Goal: Information Seeking & Learning: Learn about a topic

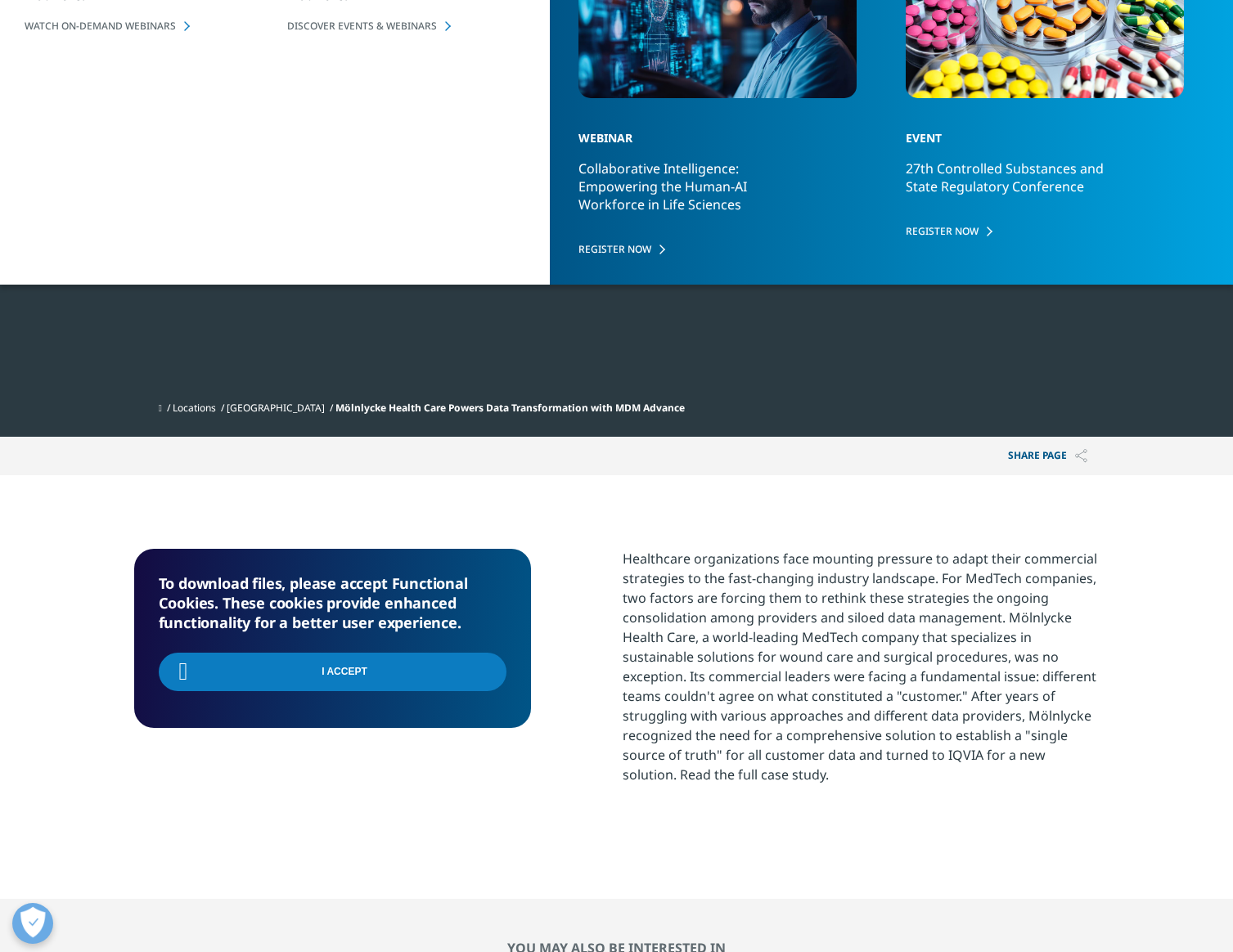
scroll to position [276, 965]
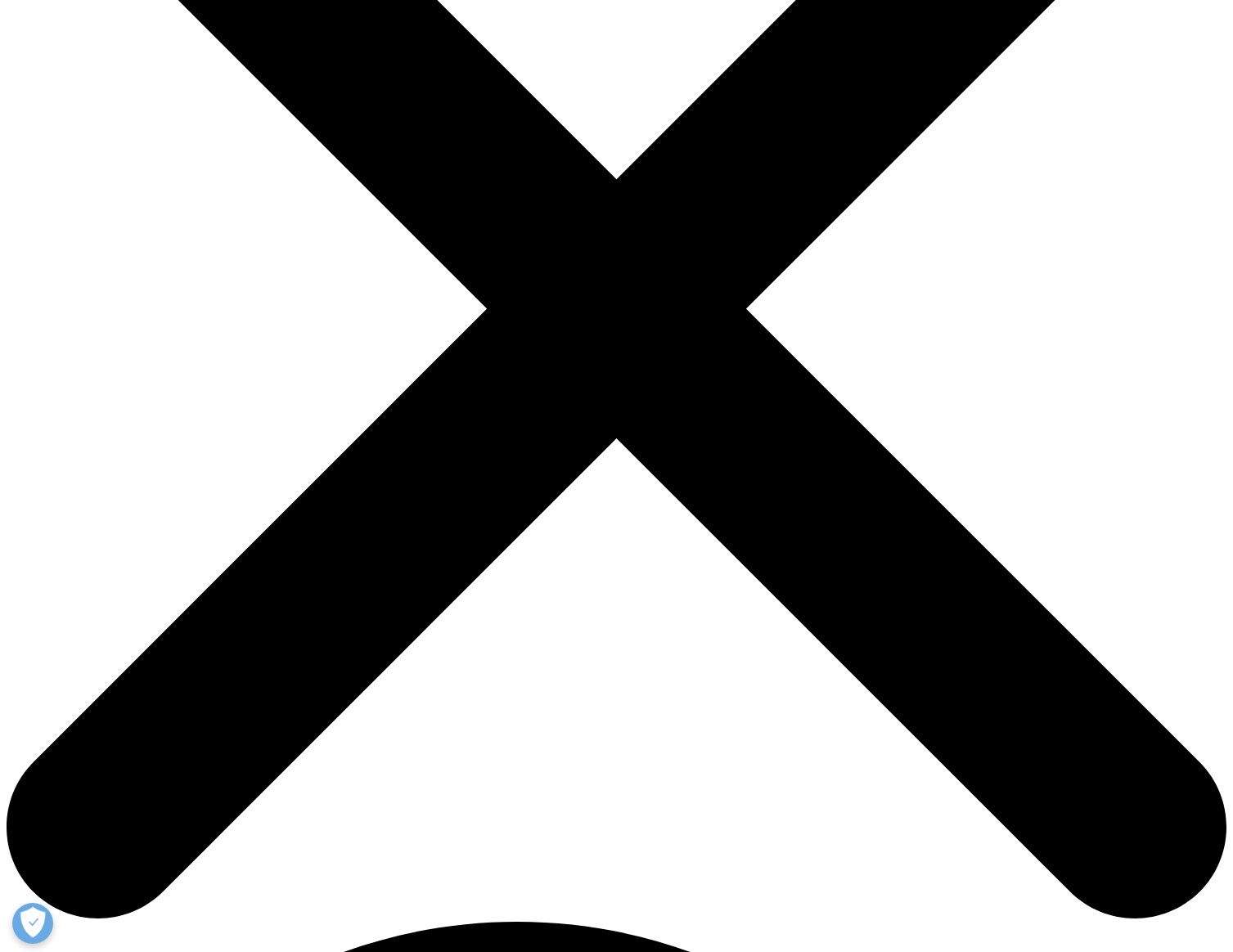
scroll to position [515, 0]
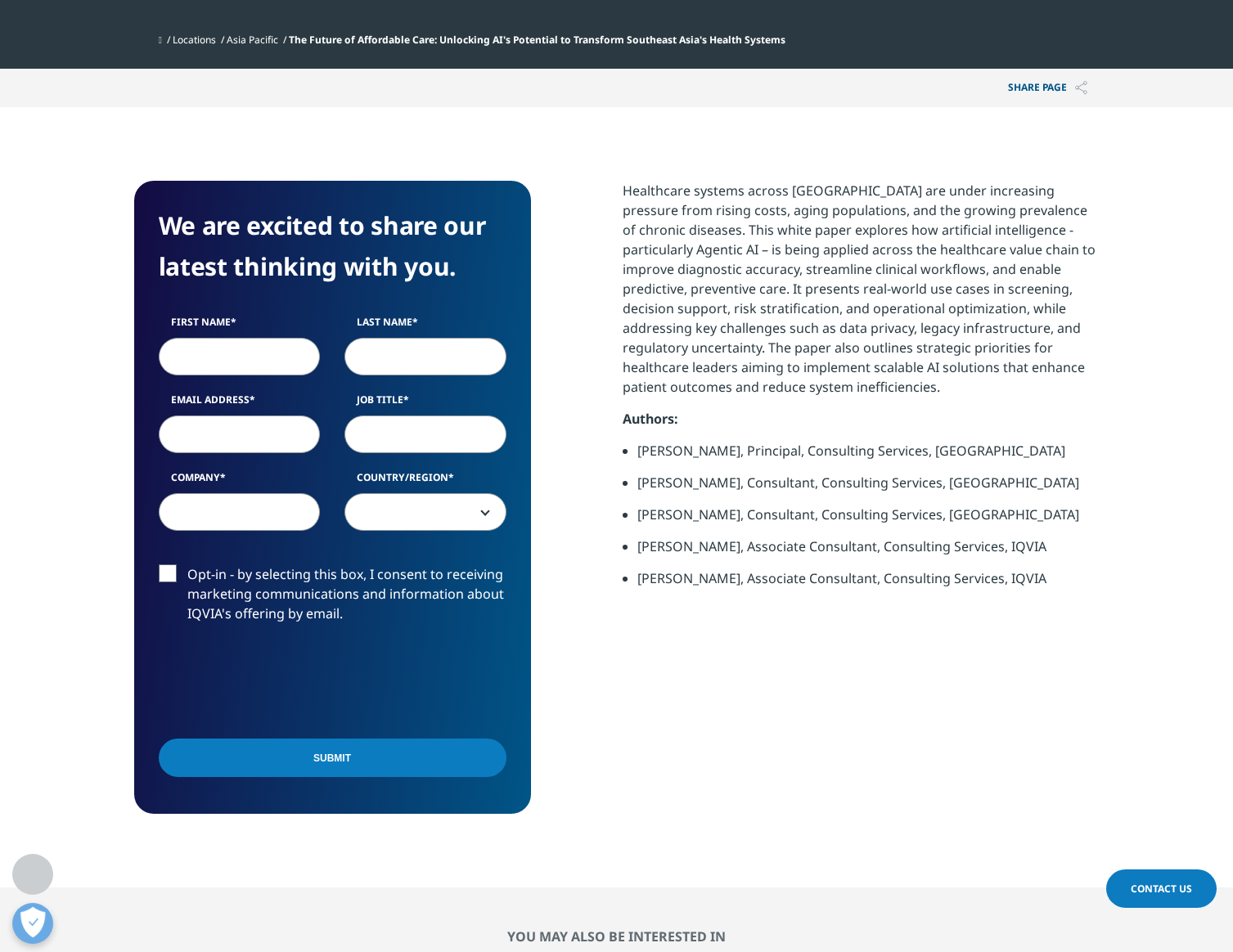
scroll to position [761, 0]
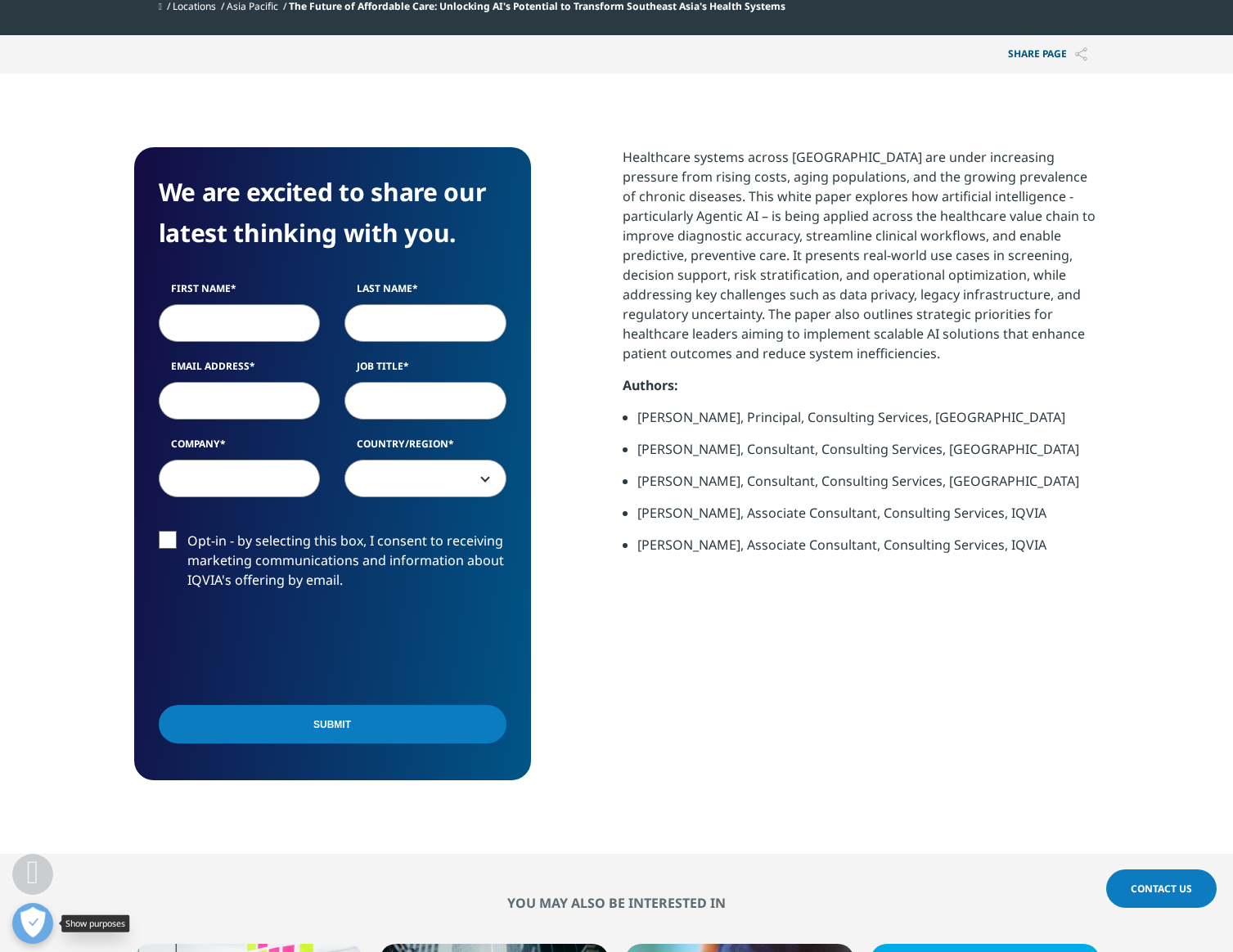
click at [26, 915] on button "Open Preferences" at bounding box center [32, 923] width 41 height 41
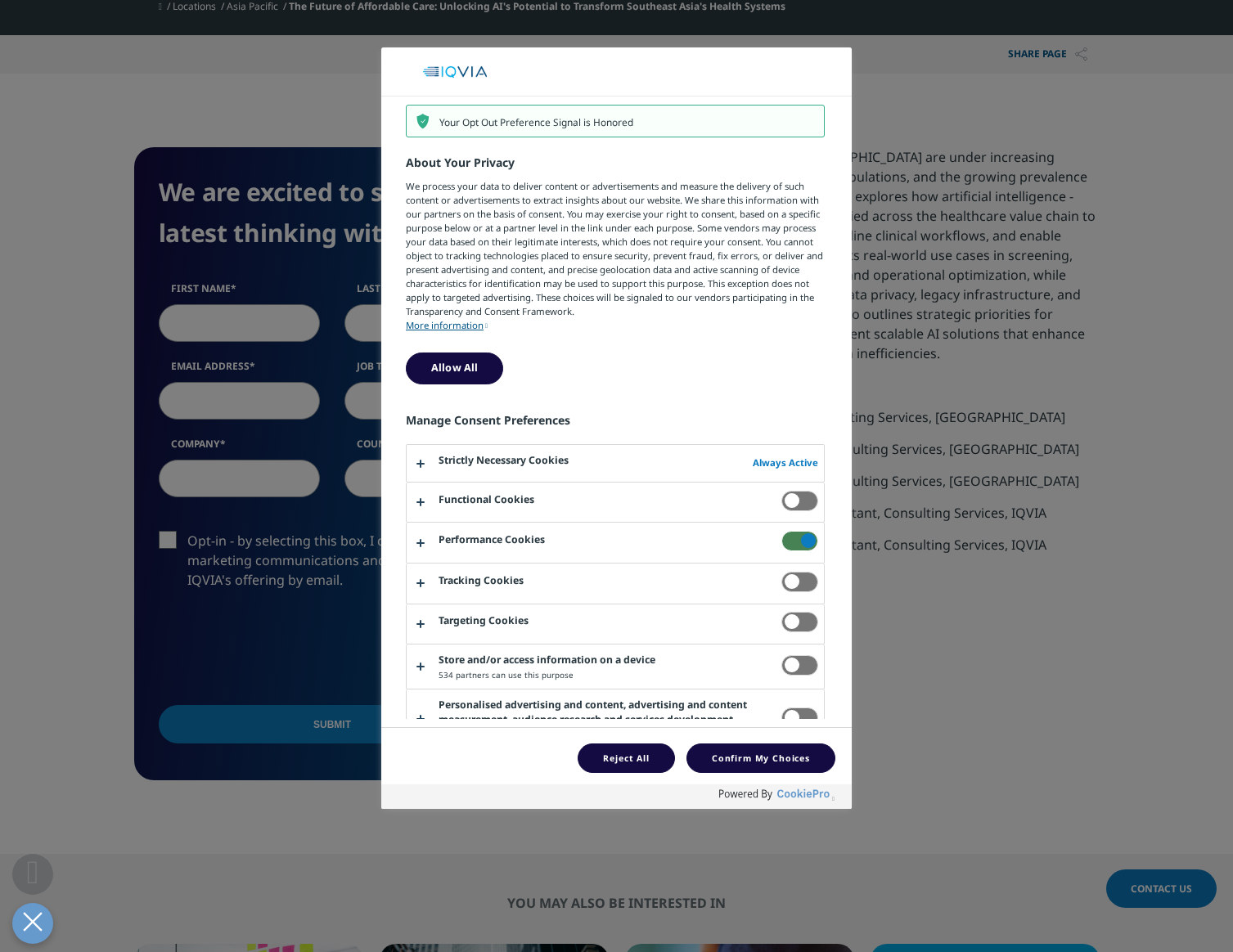
click at [784, 540] on span "About Your Privacy" at bounding box center [800, 541] width 37 height 21
click at [782, 531] on input "Performance Cookies" at bounding box center [782, 531] width 0 height 0
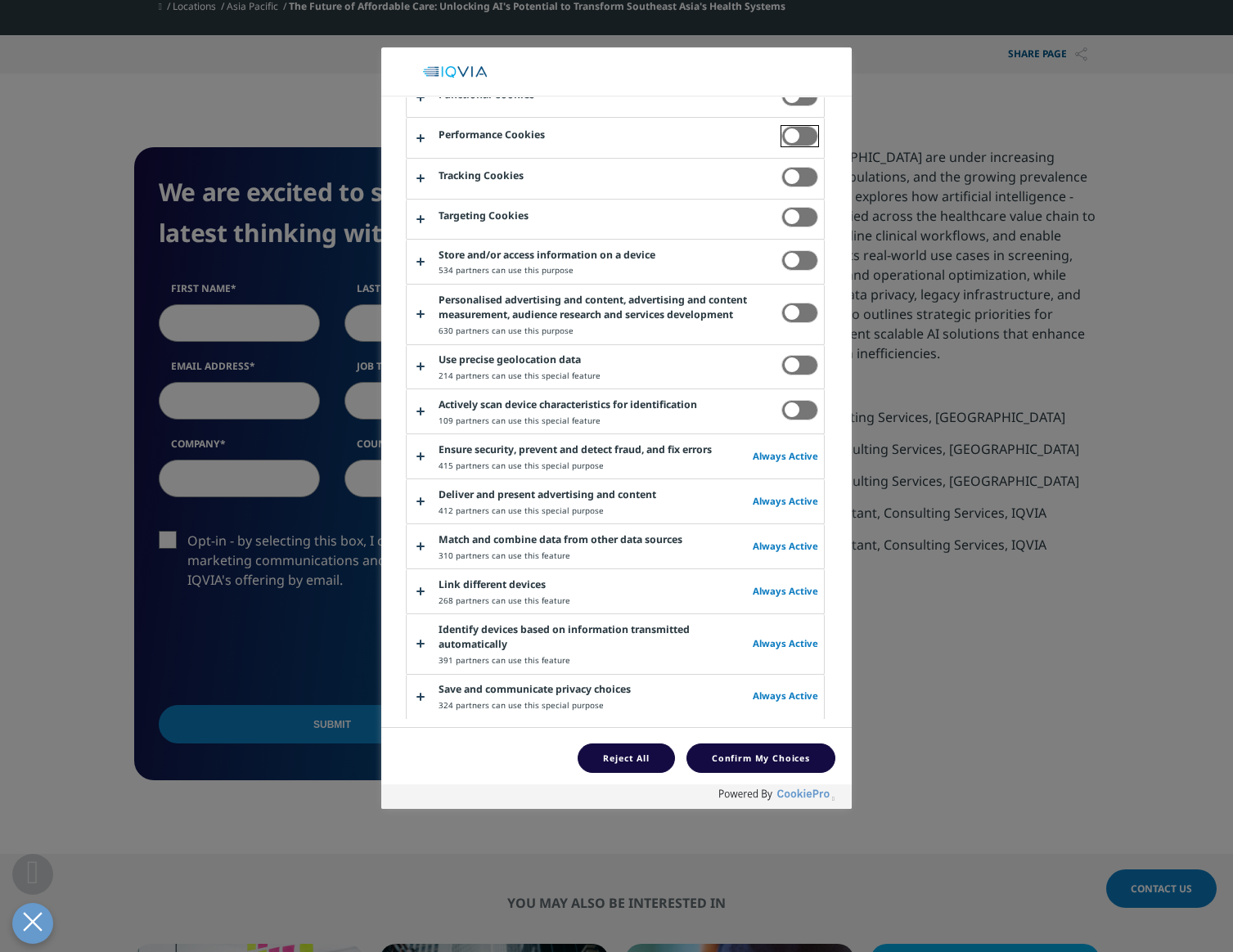
scroll to position [762, 0]
click at [633, 619] on button "About Your Privacy" at bounding box center [615, 643] width 417 height 59
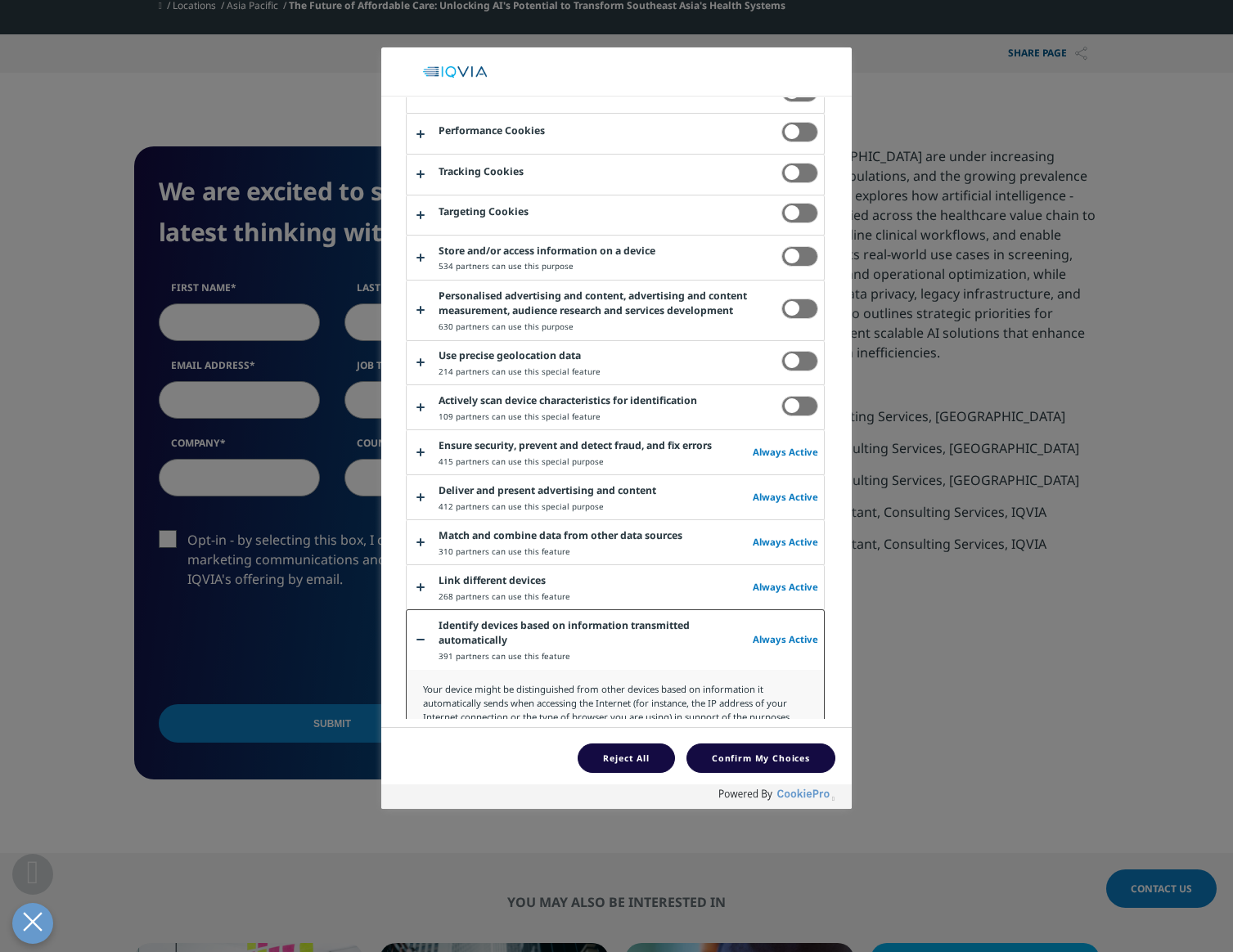
scroll to position [519, 0]
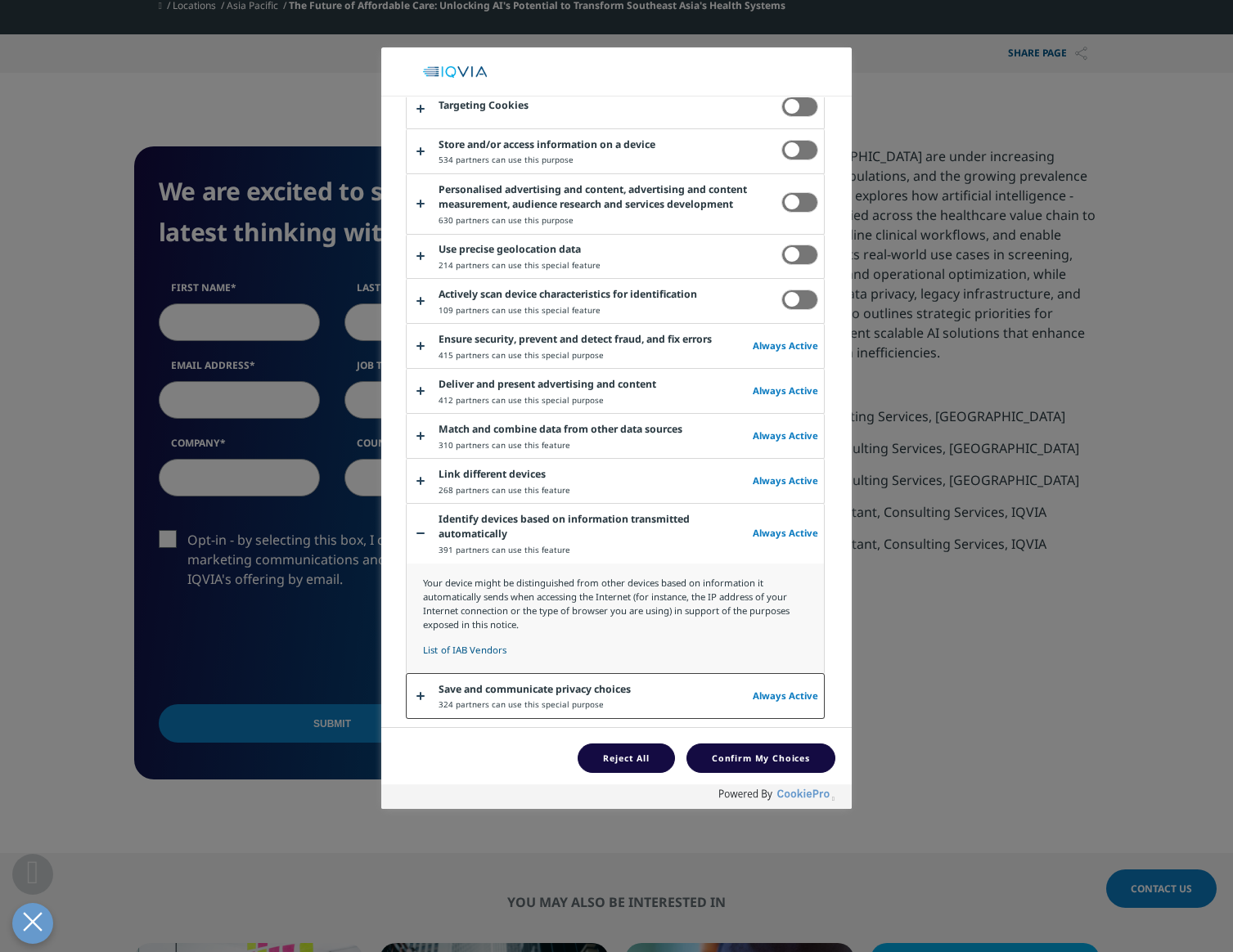
click at [612, 698] on button "About Your Privacy" at bounding box center [615, 696] width 417 height 44
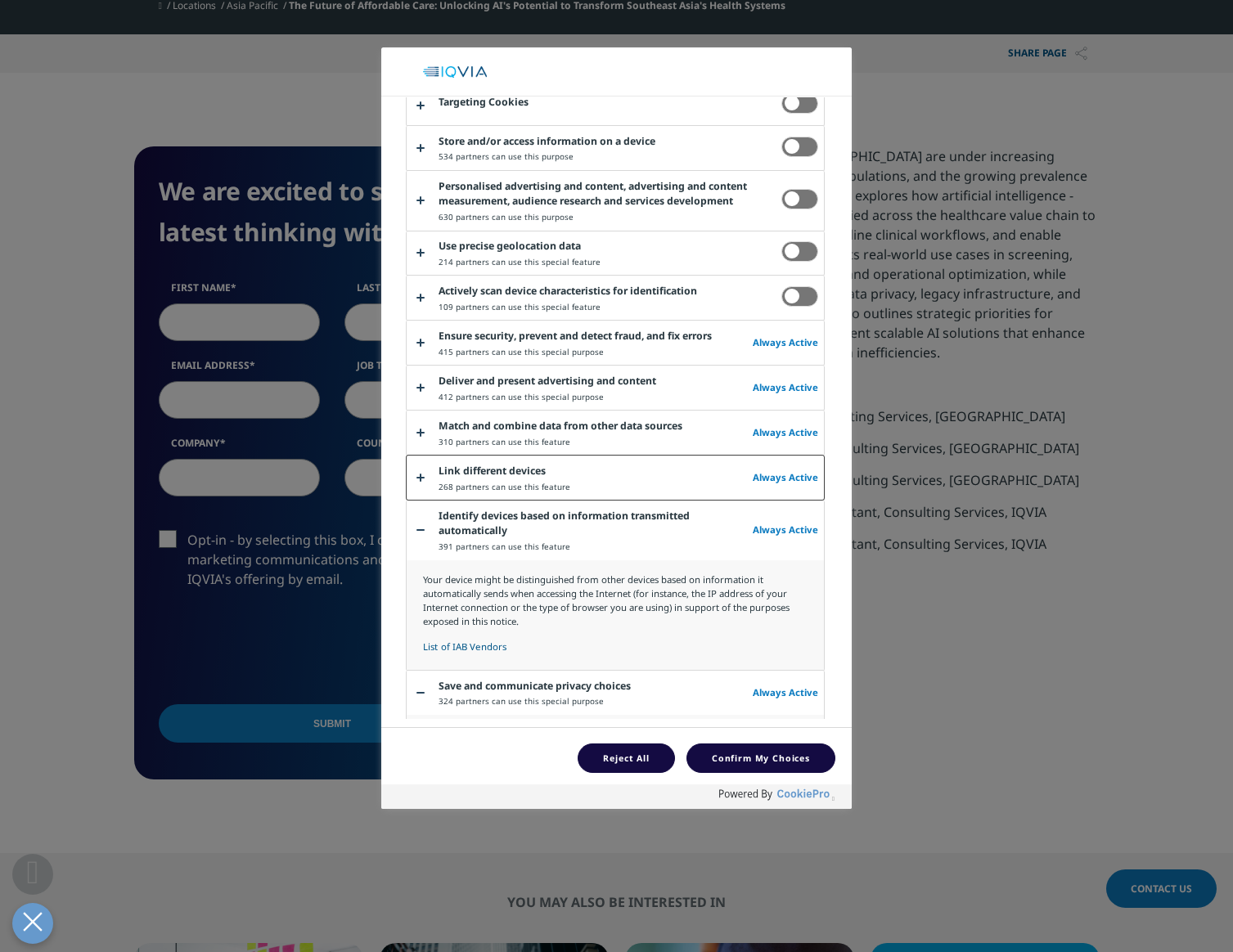
click at [661, 465] on button "About Your Privacy" at bounding box center [615, 478] width 417 height 44
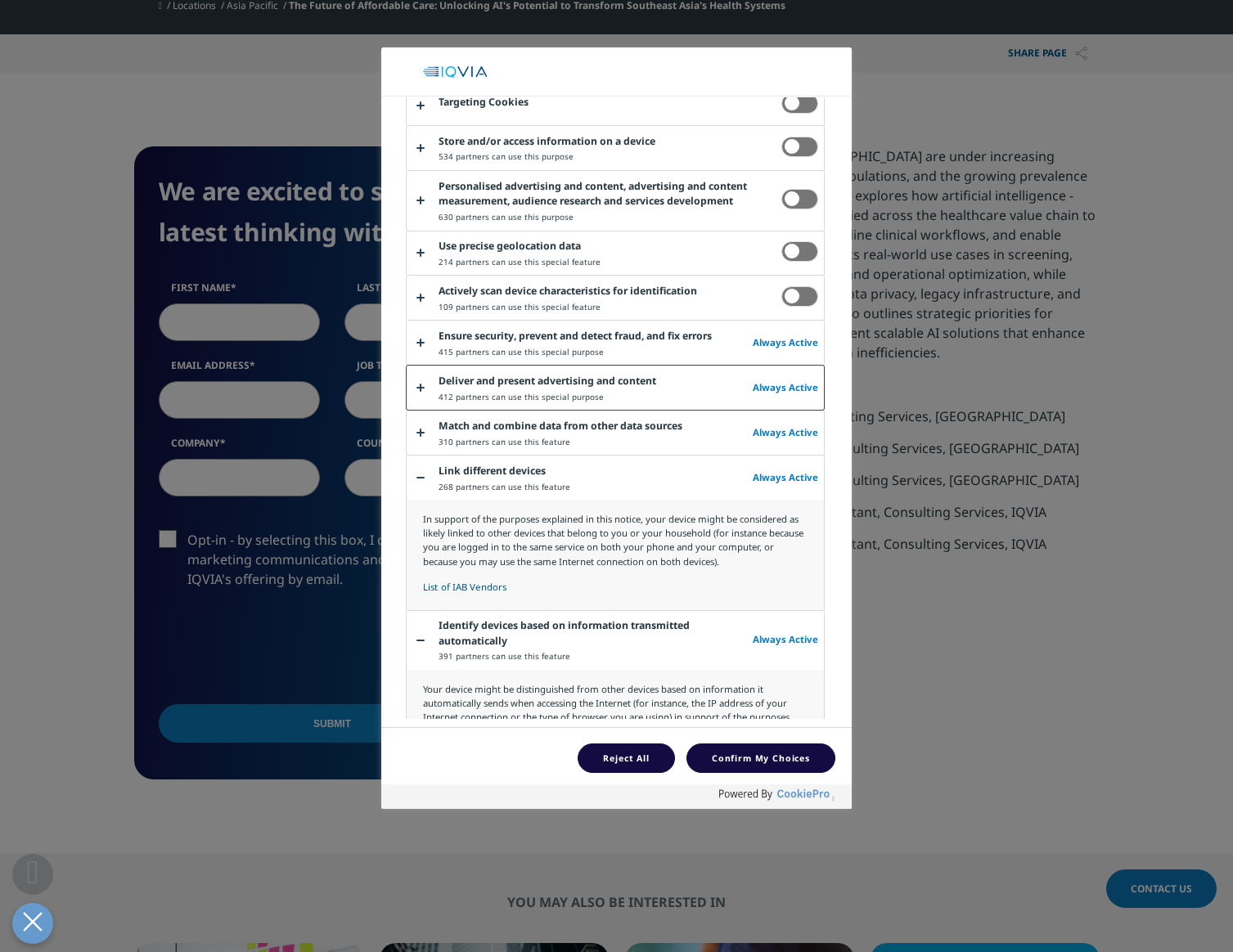
click at [678, 410] on button "About Your Privacy" at bounding box center [615, 387] width 417 height 44
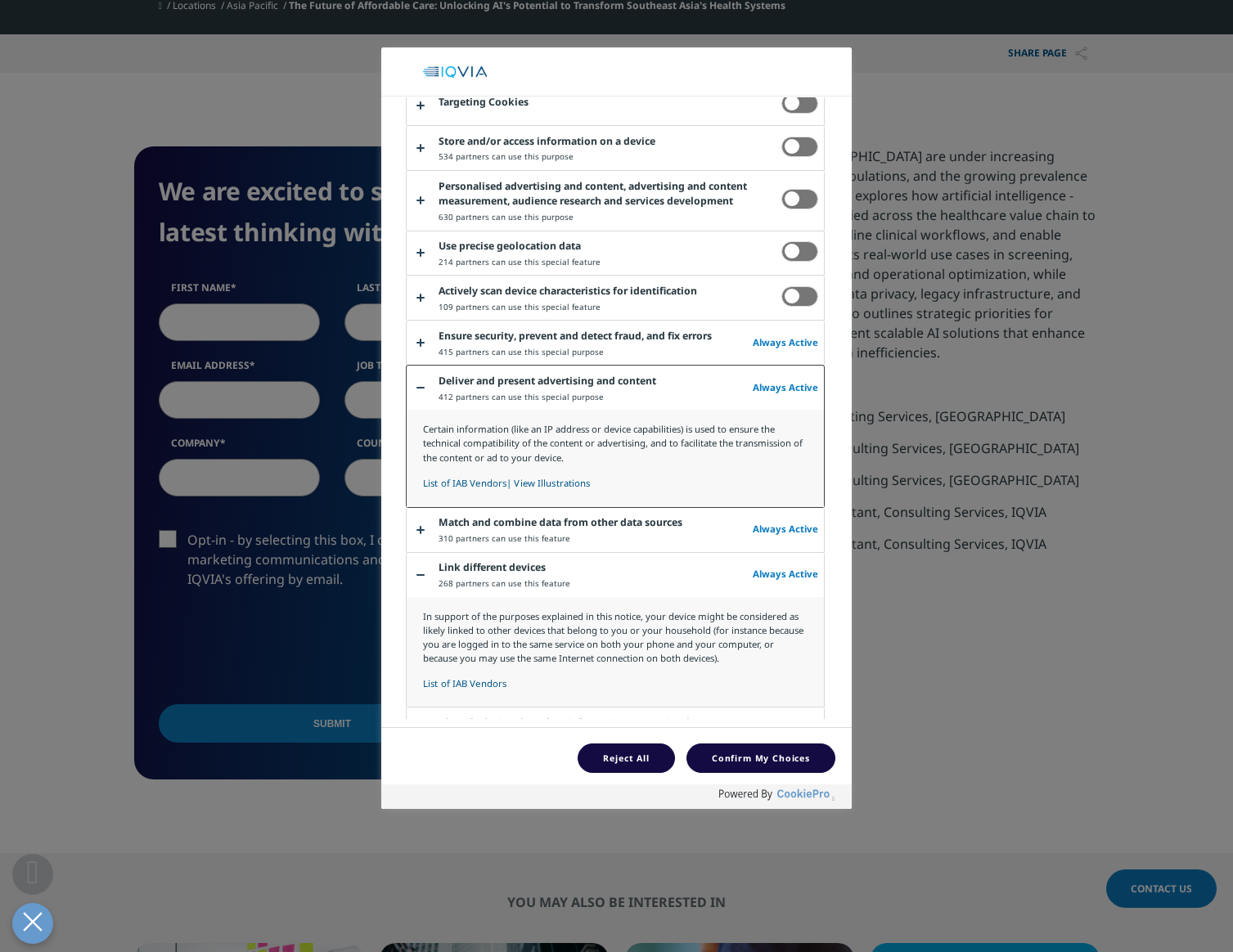
click at [688, 366] on button "About Your Privacy" at bounding box center [615, 435] width 417 height 141
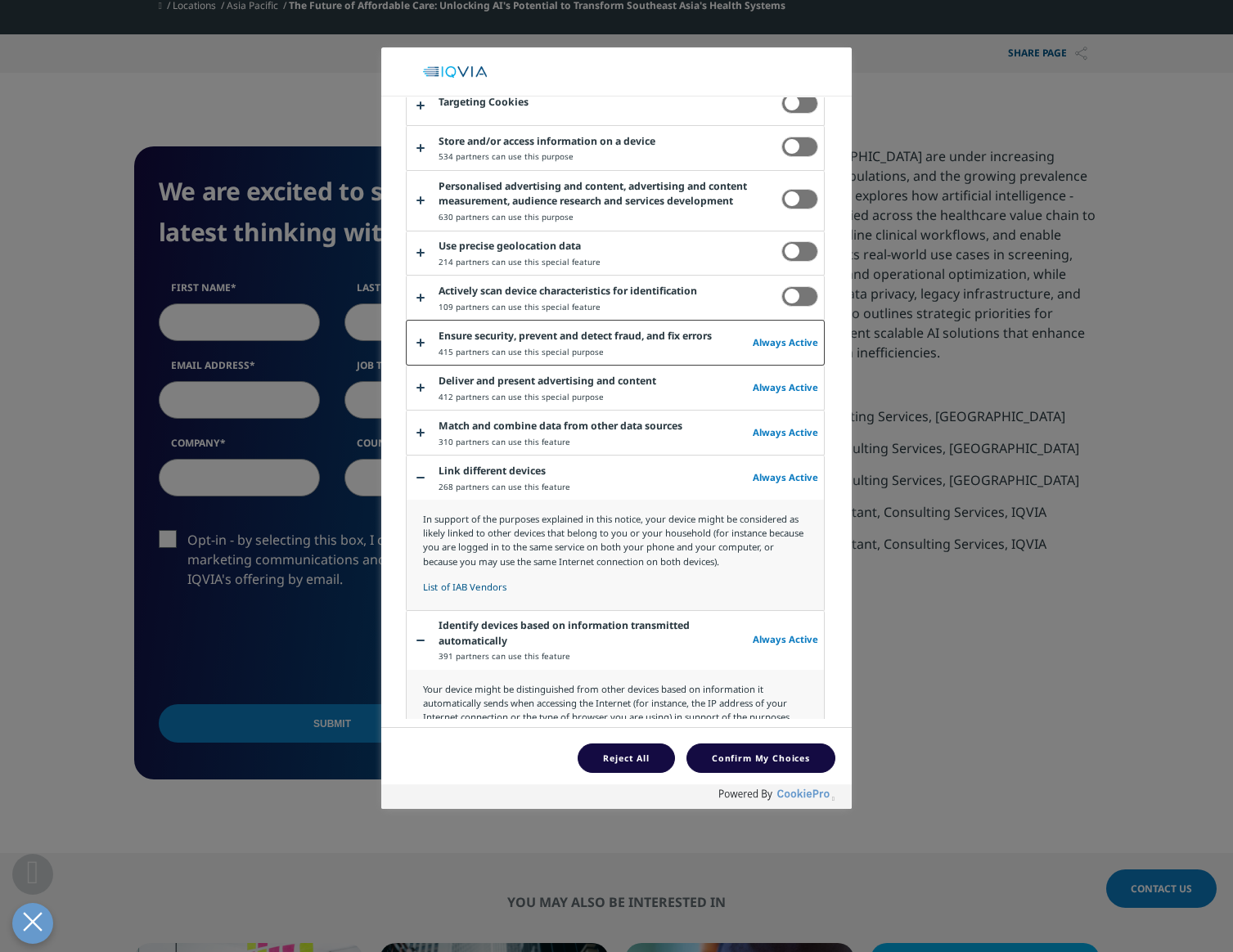
click at [691, 343] on button "About Your Privacy" at bounding box center [615, 343] width 417 height 44
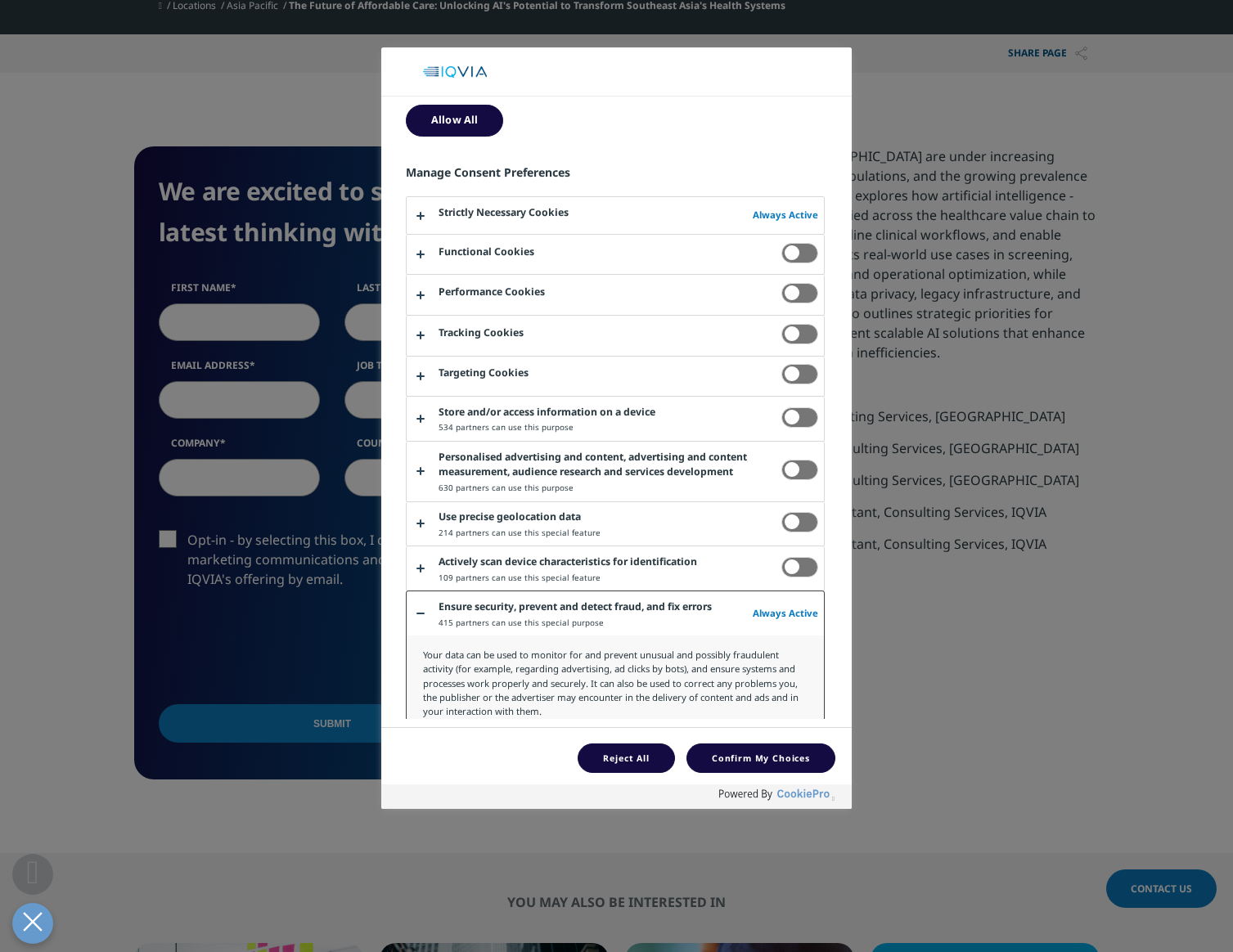
scroll to position [0, 0]
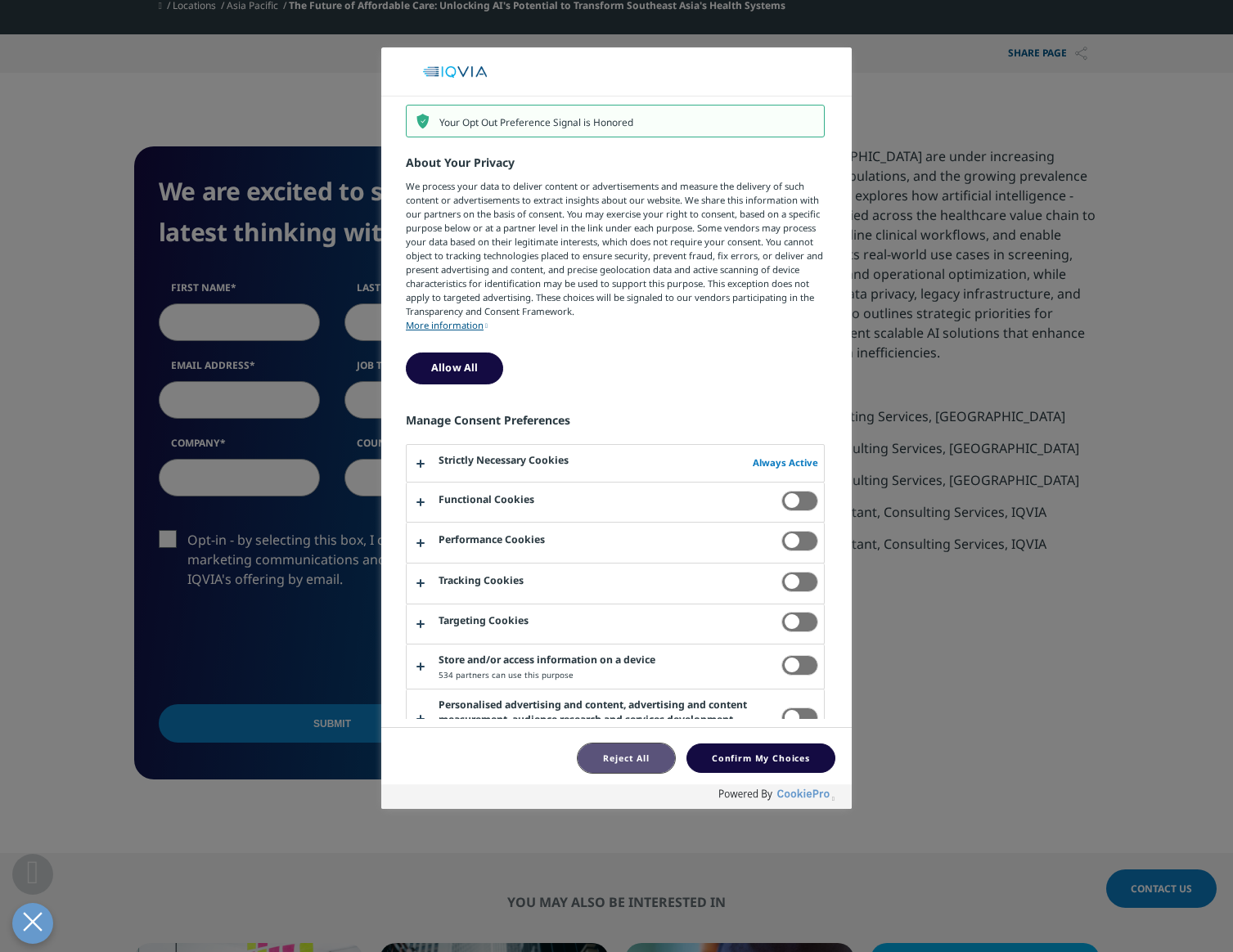
click at [633, 767] on button "Reject All" at bounding box center [625, 759] width 97 height 30
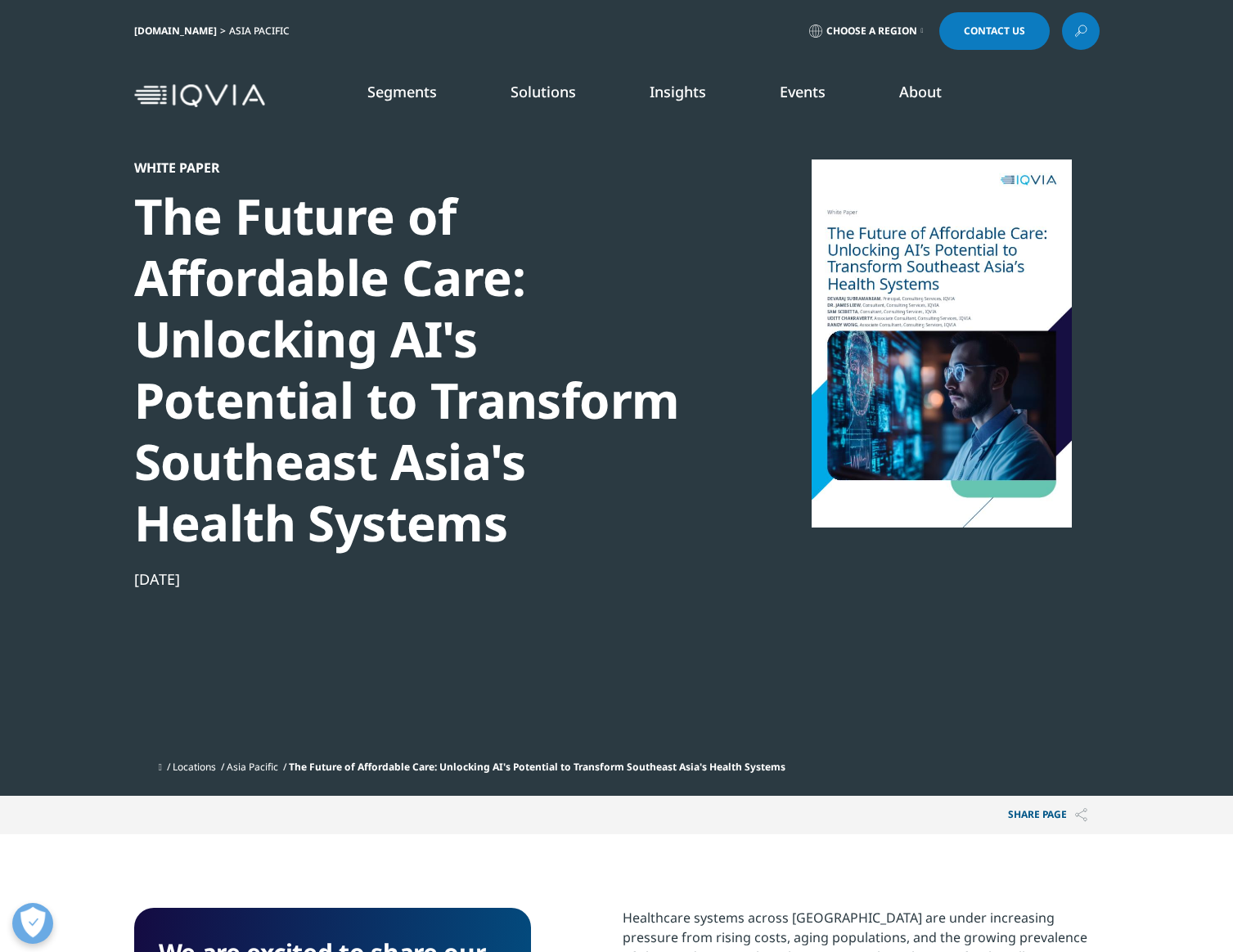
click at [973, 414] on div at bounding box center [942, 344] width 316 height 368
